Goal: Navigation & Orientation: Find specific page/section

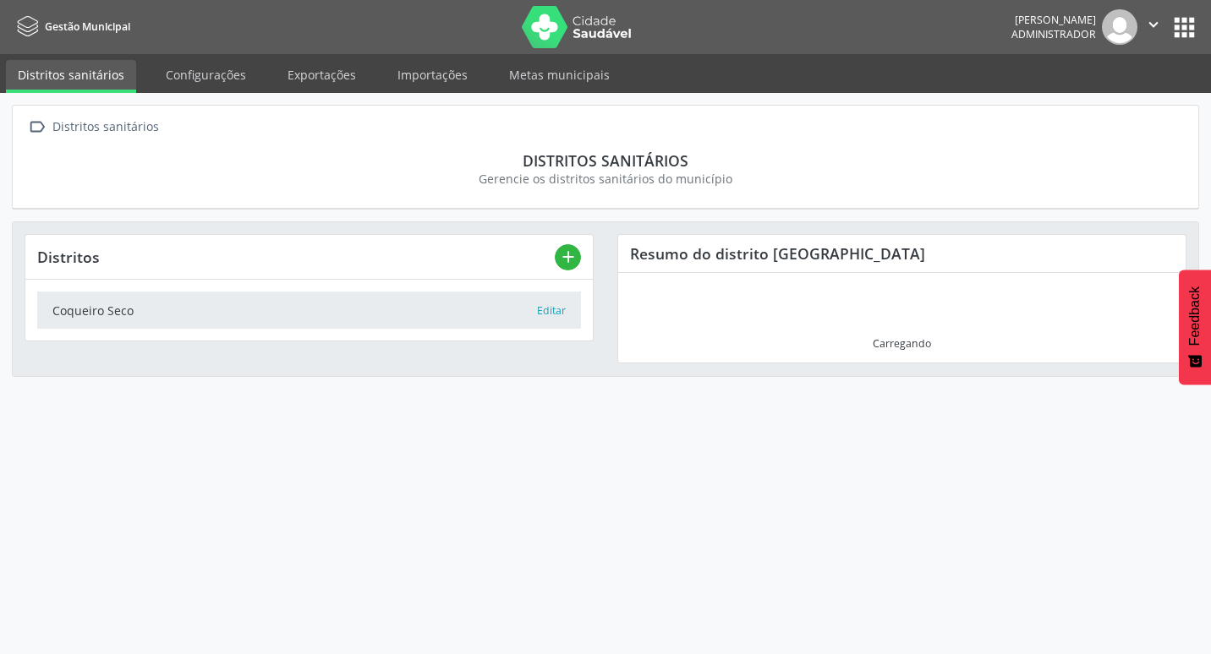
click at [293, 79] on link "Exportações" at bounding box center [322, 75] width 92 height 30
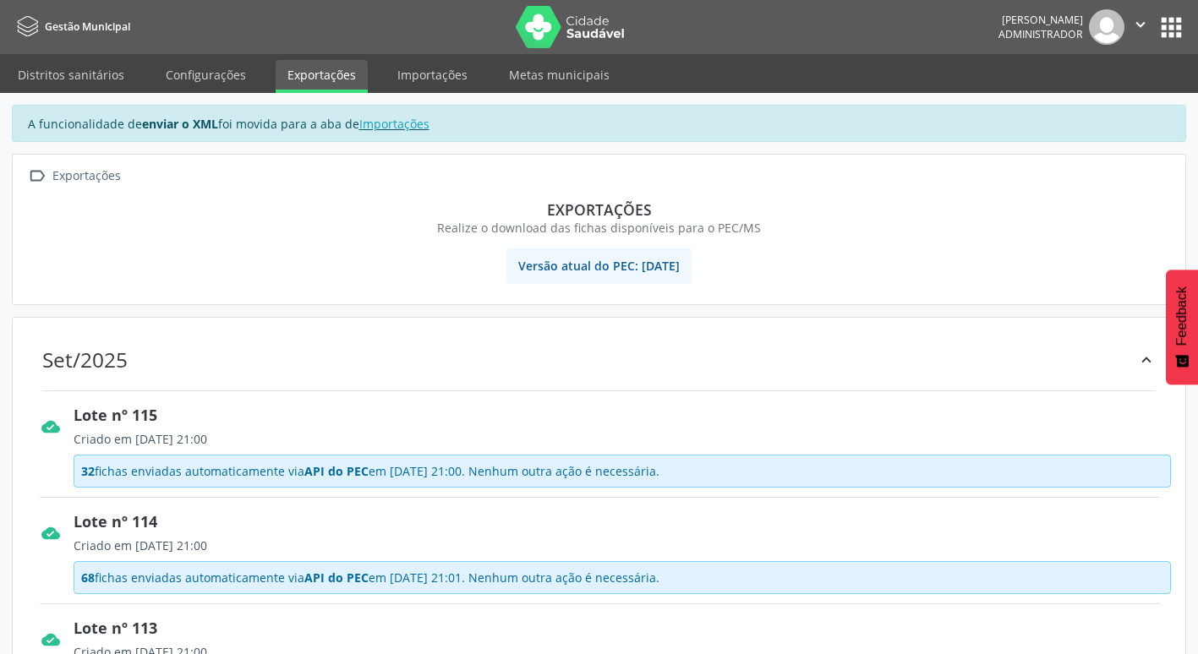
drag, startPoint x: 498, startPoint y: 478, endPoint x: 673, endPoint y: 478, distance: 175.0
click at [659, 478] on span "32 fichas enviadas automaticamente via API do PEC em [DATE] 21:00. Nenhum outra…" at bounding box center [370, 471] width 578 height 18
drag, startPoint x: 673, startPoint y: 478, endPoint x: 701, endPoint y: 487, distance: 29.4
click at [701, 487] on div "32 fichas enviadas automaticamente via API do PEC em [DATE] 21:00. Nenhum outra…" at bounding box center [622, 471] width 1097 height 33
click at [440, 79] on link "Importações" at bounding box center [432, 75] width 94 height 30
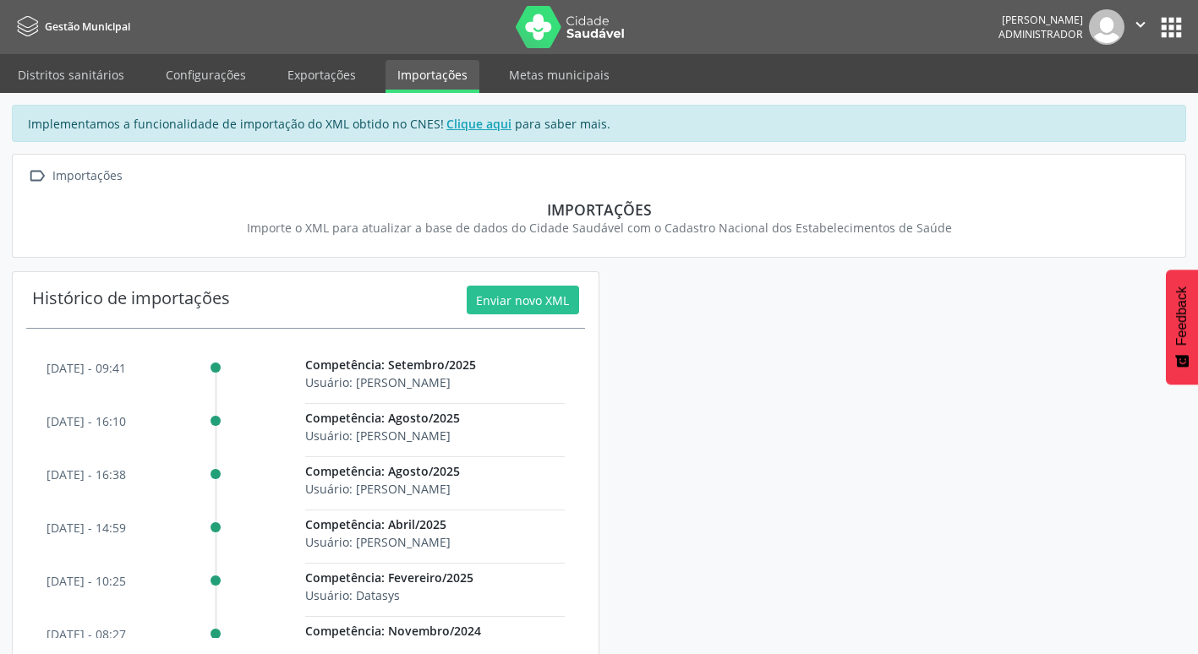
click at [85, 378] on div "[DATE] - 09:41" at bounding box center [85, 389] width 79 height 53
